Goal: Check status: Check status

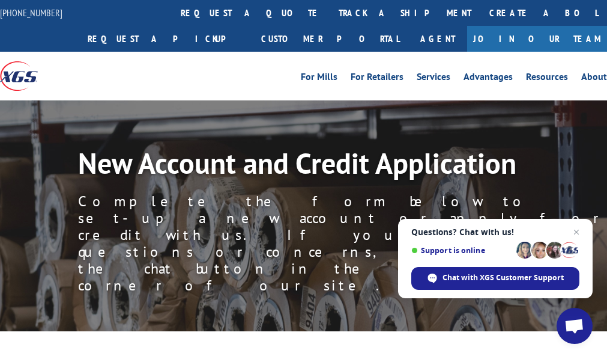
click at [330, 8] on link "track a shipment" at bounding box center [405, 13] width 151 height 26
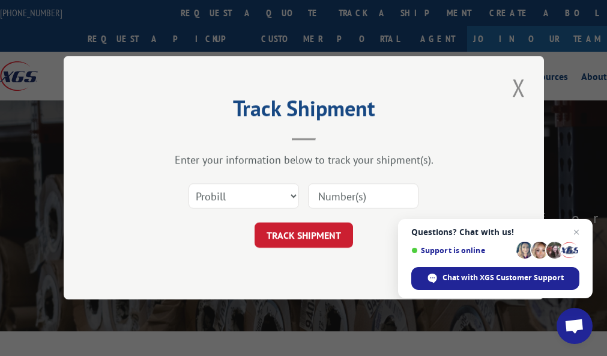
click at [333, 195] on input at bounding box center [363, 196] width 111 height 25
type input "4081391"
click at [282, 233] on button "TRACK SHIPMENT" at bounding box center [304, 235] width 99 height 25
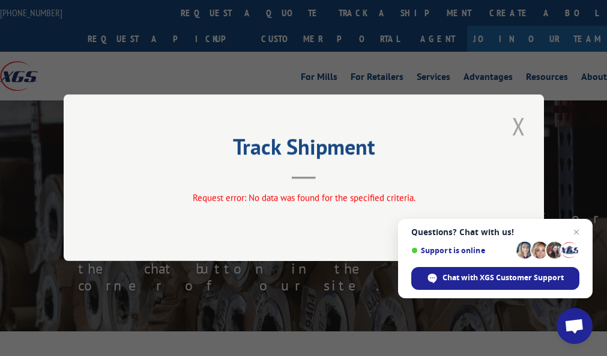
click at [521, 126] on button "Close modal" at bounding box center [519, 125] width 20 height 33
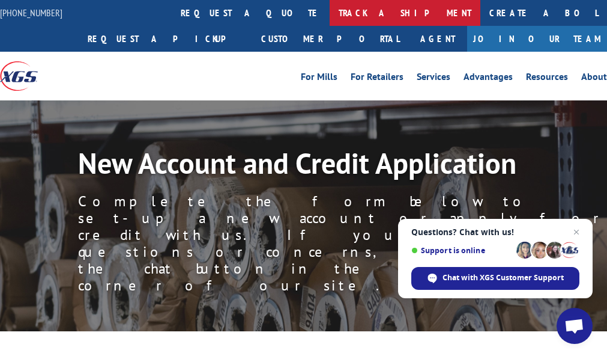
click at [330, 11] on link "track a shipment" at bounding box center [405, 13] width 151 height 26
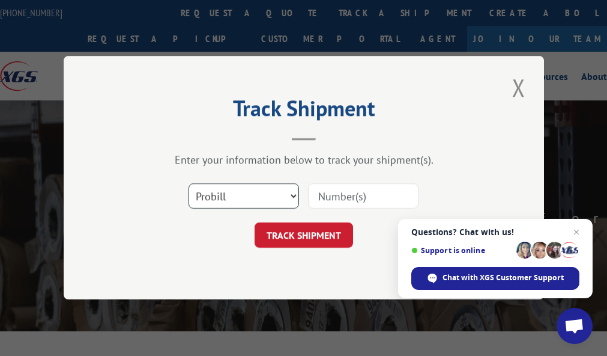
click at [293, 195] on select "Select category... Probill BOL PO" at bounding box center [244, 196] width 111 height 25
select select "bol"
click at [189, 184] on select "Select category... Probill BOL PO" at bounding box center [244, 196] width 111 height 25
click at [386, 193] on input at bounding box center [363, 196] width 111 height 25
type input "4081391"
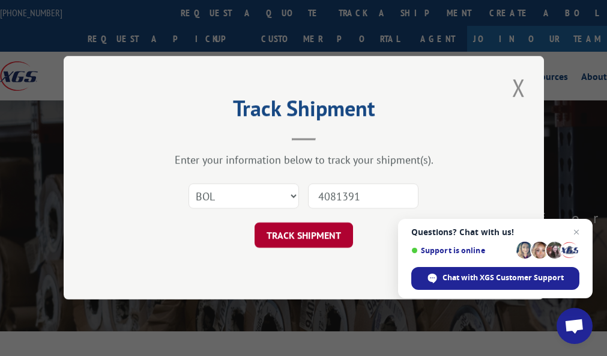
click at [276, 233] on button "TRACK SHIPMENT" at bounding box center [304, 235] width 99 height 25
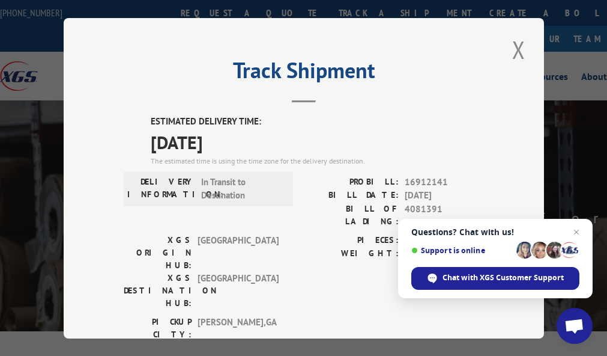
click at [577, 233] on span "Open chat" at bounding box center [577, 232] width 14 height 14
